Goal: Ask a question

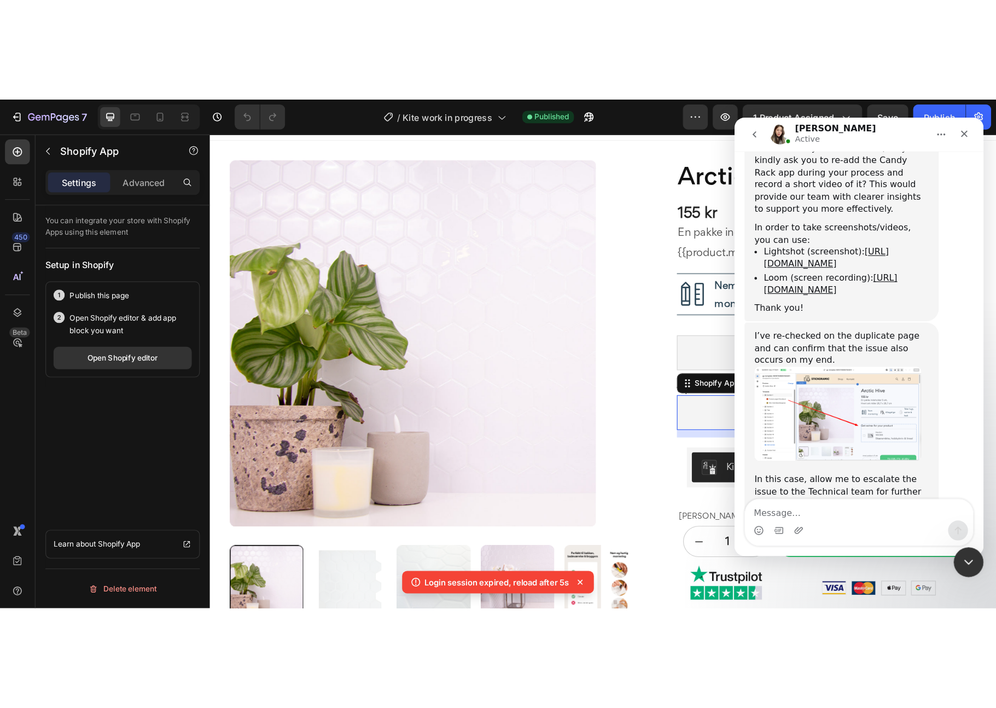
scroll to position [1889, 0]
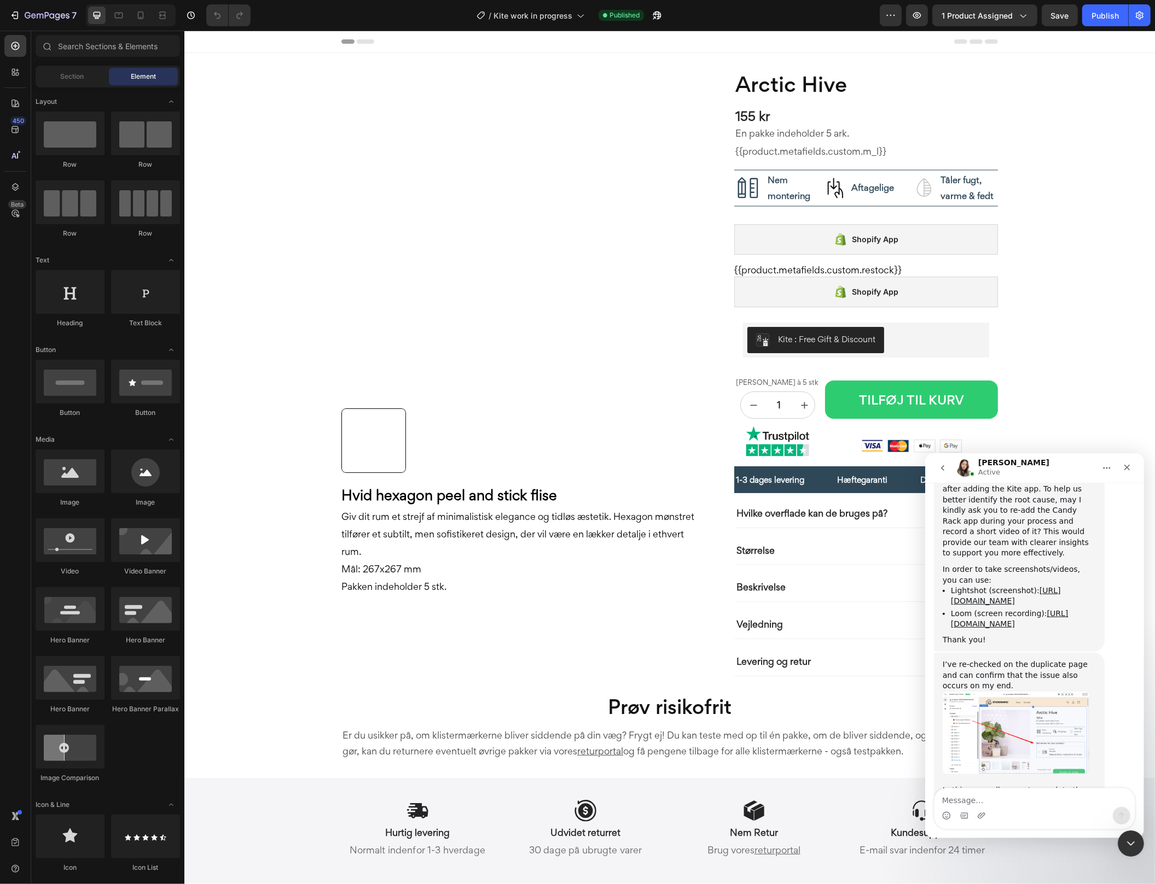
scroll to position [1860, 0]
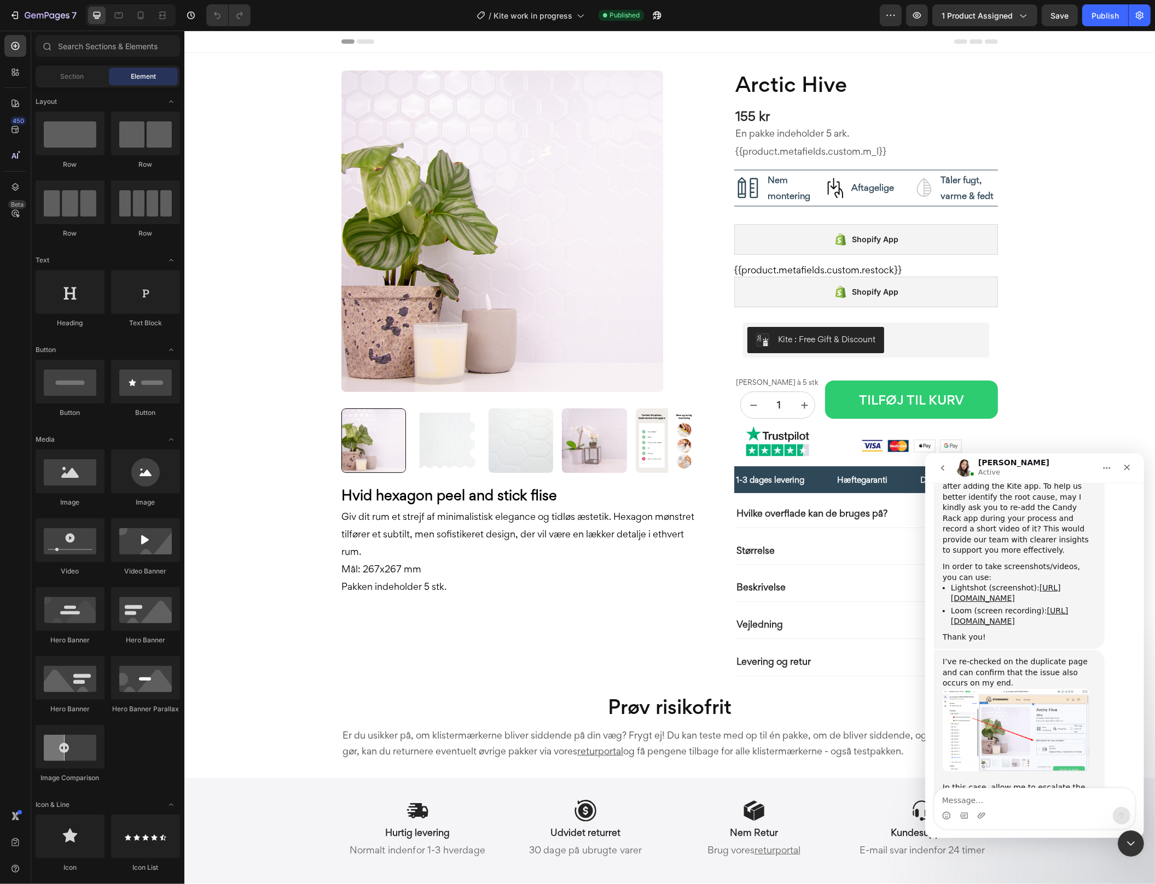
click at [1008, 689] on img "Célia says…" at bounding box center [1015, 730] width 147 height 83
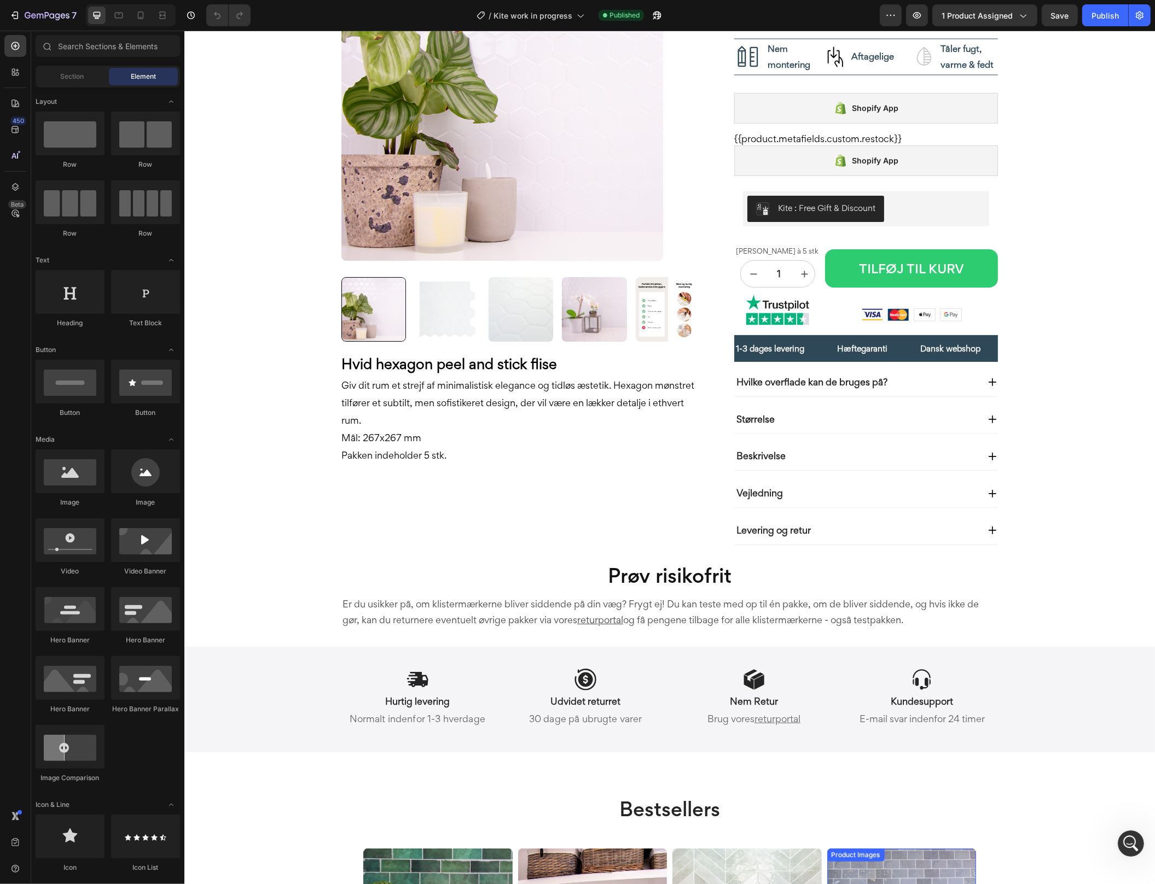
scroll to position [75, 0]
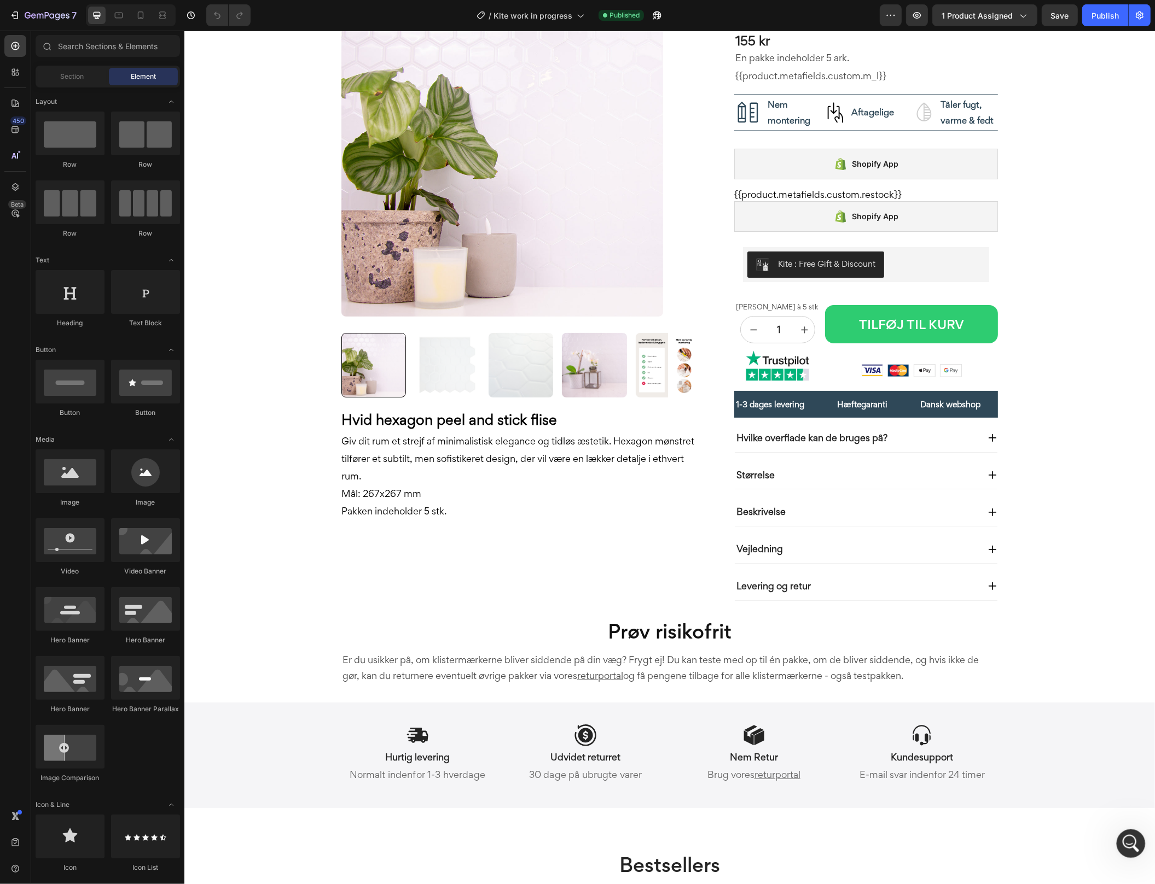
click at [1124, 836] on icon "Open Intercom Messenger" at bounding box center [1129, 843] width 18 height 18
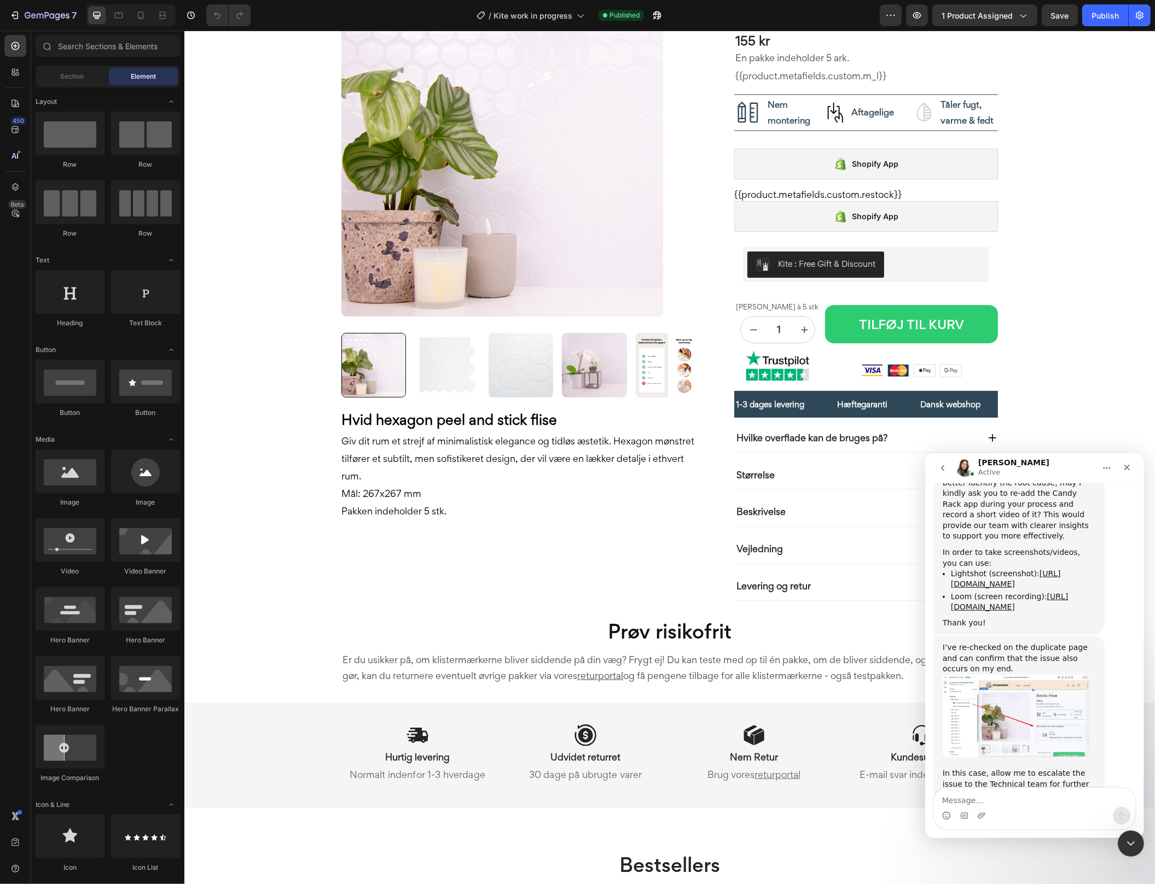
scroll to position [1878, 0]
click at [1004, 792] on textarea "Message…" at bounding box center [1034, 797] width 200 height 19
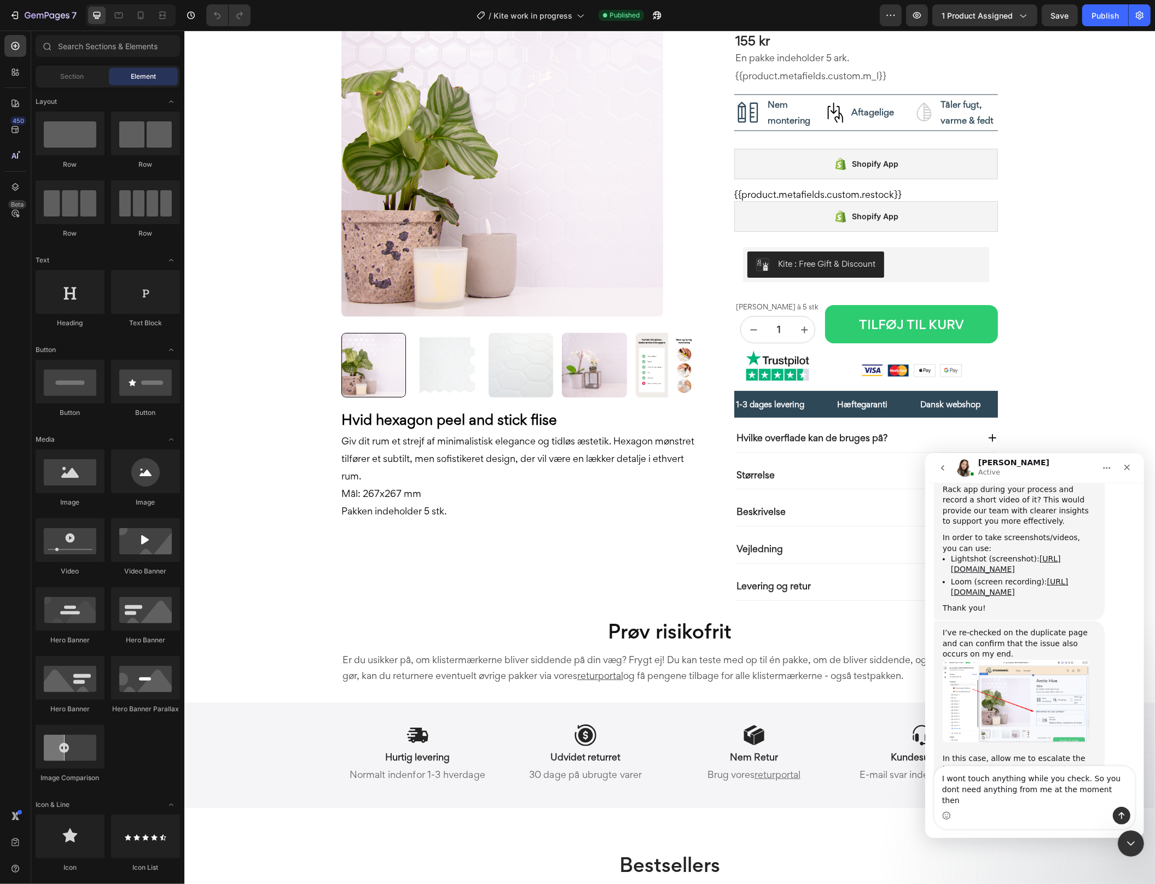
type textarea "I wont touch anything while you check. So you dont need anything from me at the…"
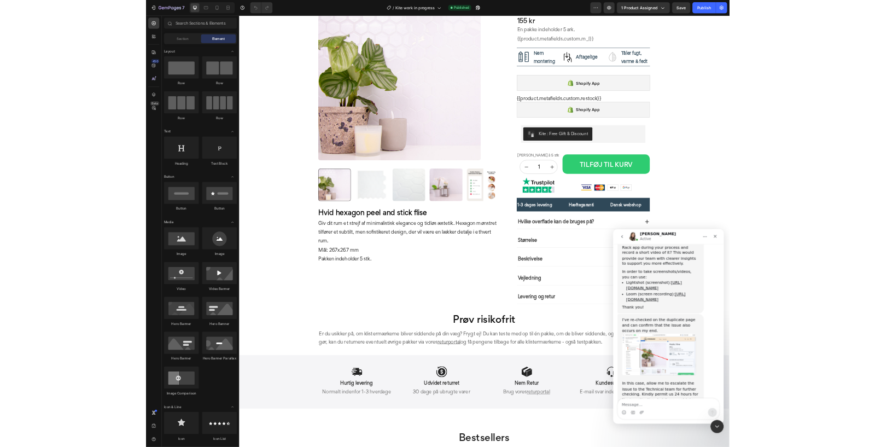
scroll to position [1931, 0]
